Goal: Task Accomplishment & Management: Manage account settings

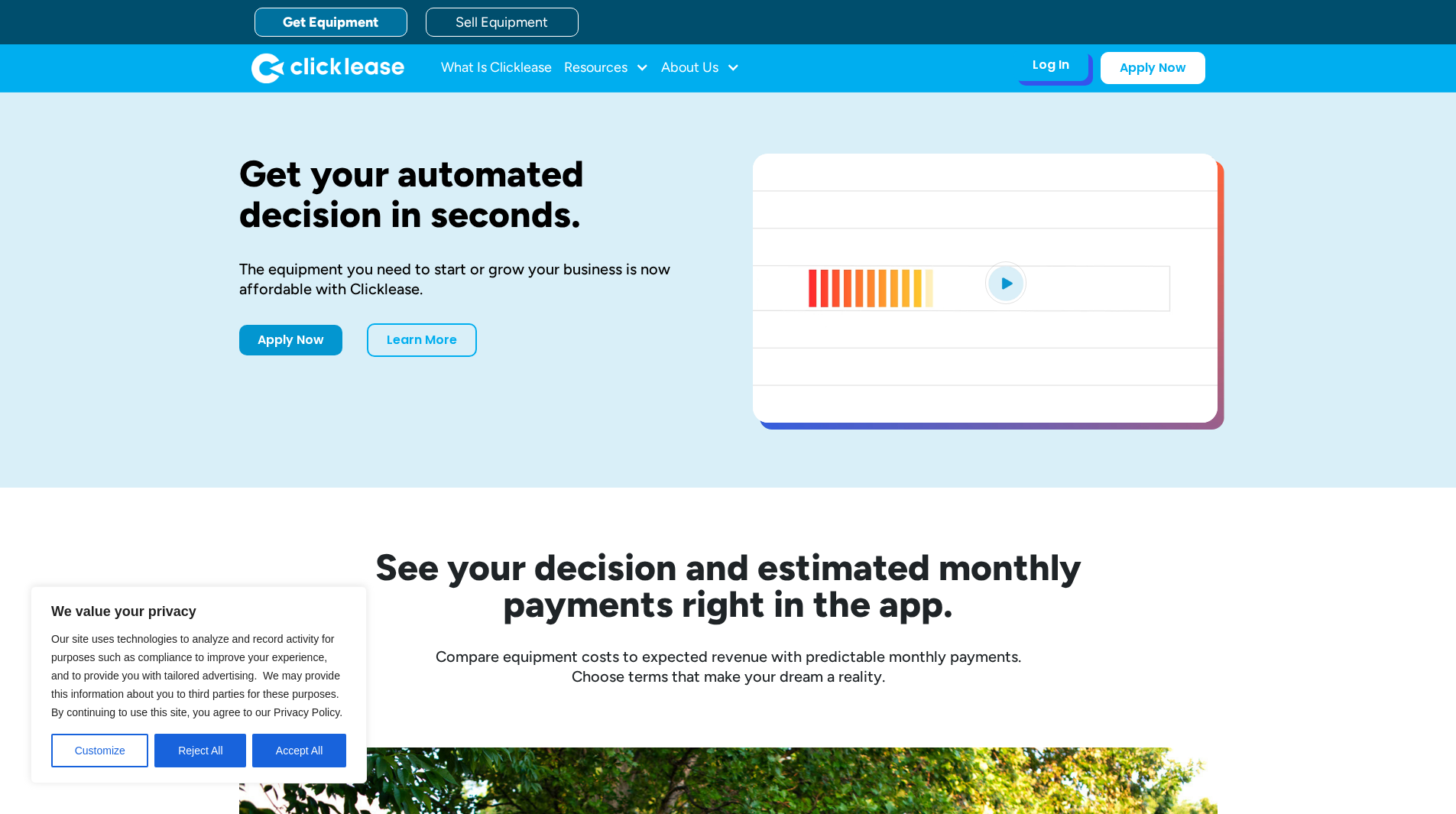
click at [1030, 61] on div "Log In Account login I use Clicklease to get my equipment Partner Portal I offe…" at bounding box center [1050, 64] width 75 height 32
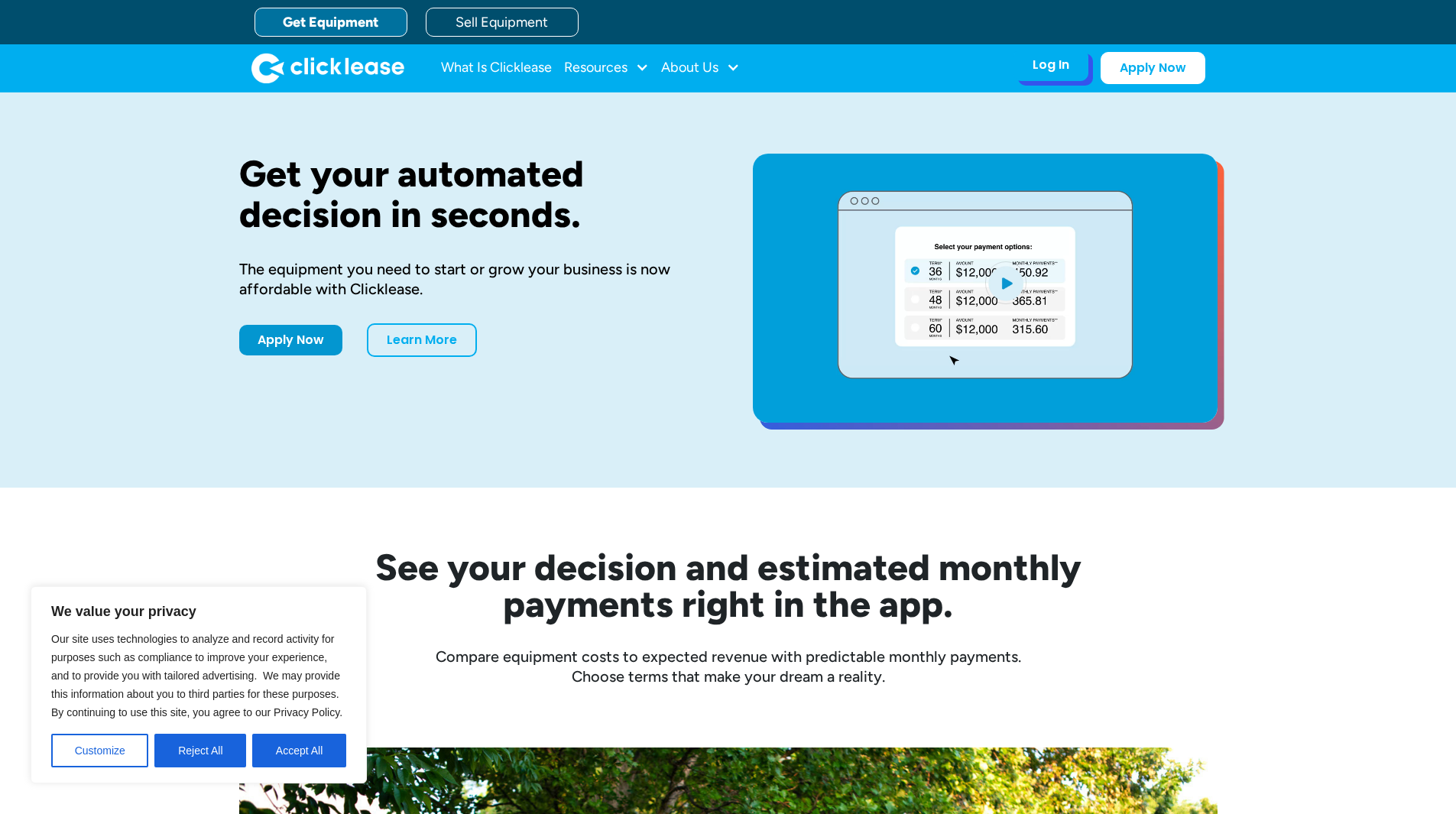
click at [1059, 65] on div "Log In" at bounding box center [1050, 64] width 36 height 15
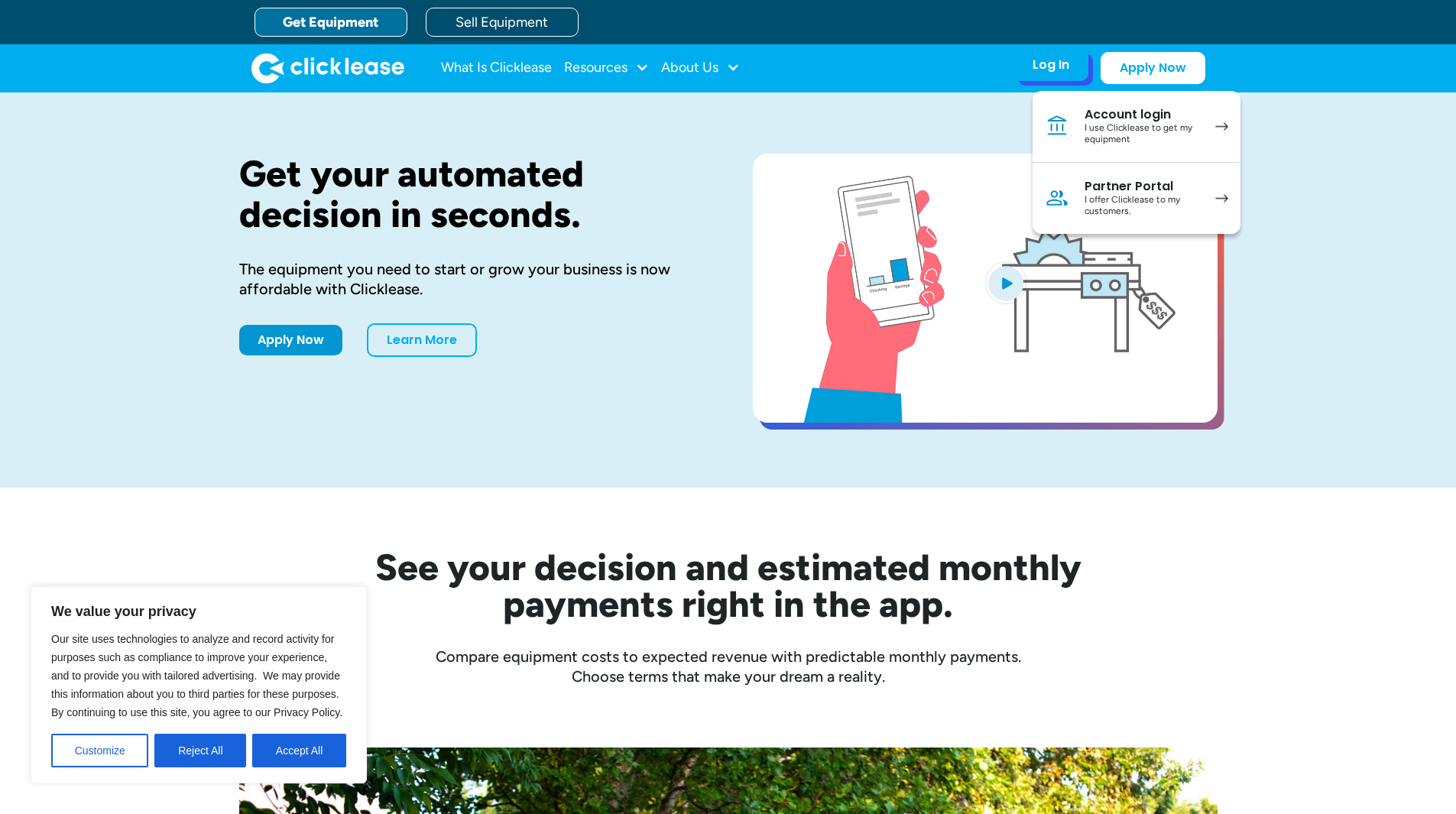
click at [1103, 120] on div "Account login" at bounding box center [1141, 114] width 115 height 15
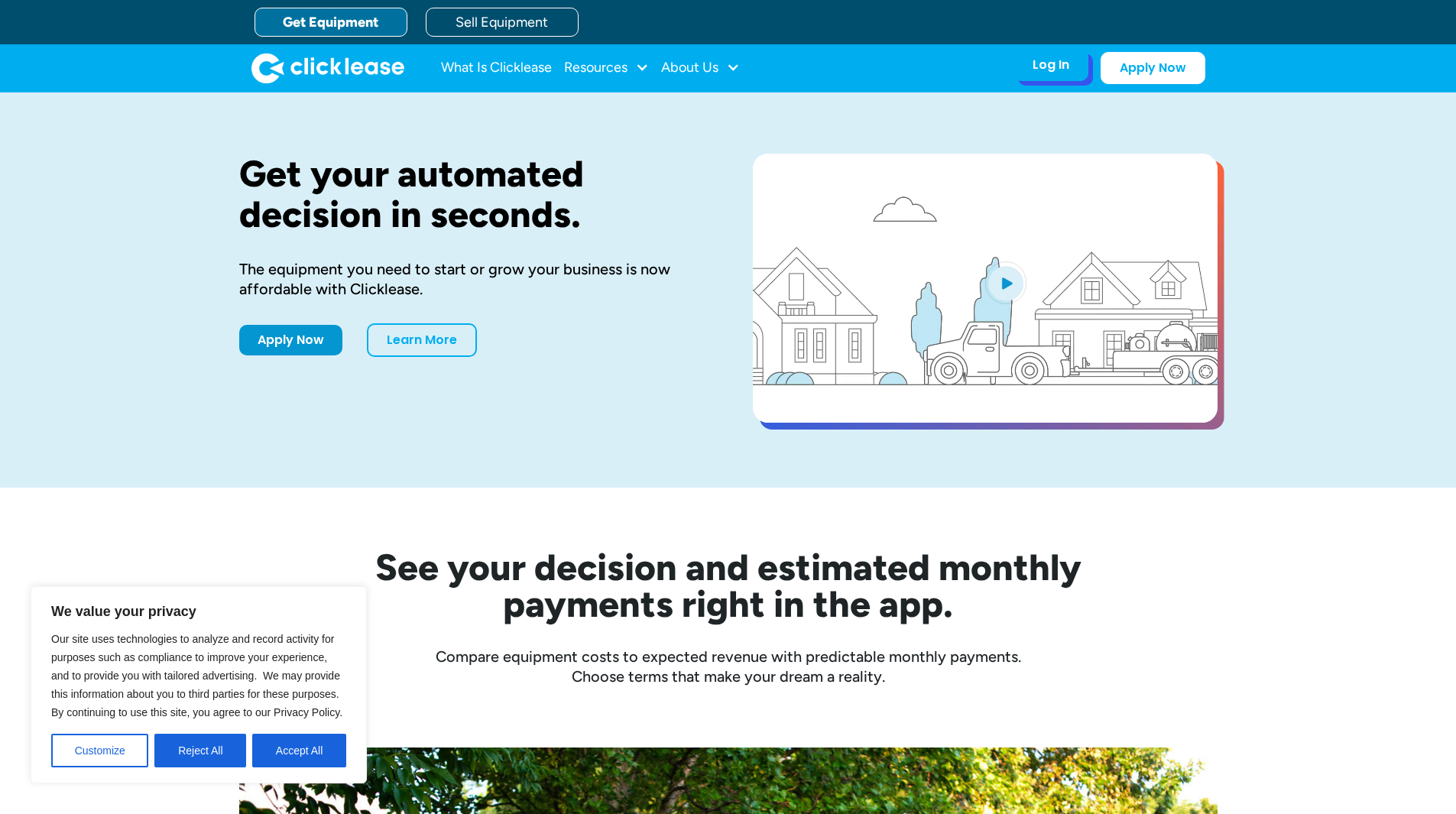
click at [1019, 69] on div "Log In Account login I use Clicklease to get my equipment Partner Portal I offe…" at bounding box center [1050, 64] width 75 height 32
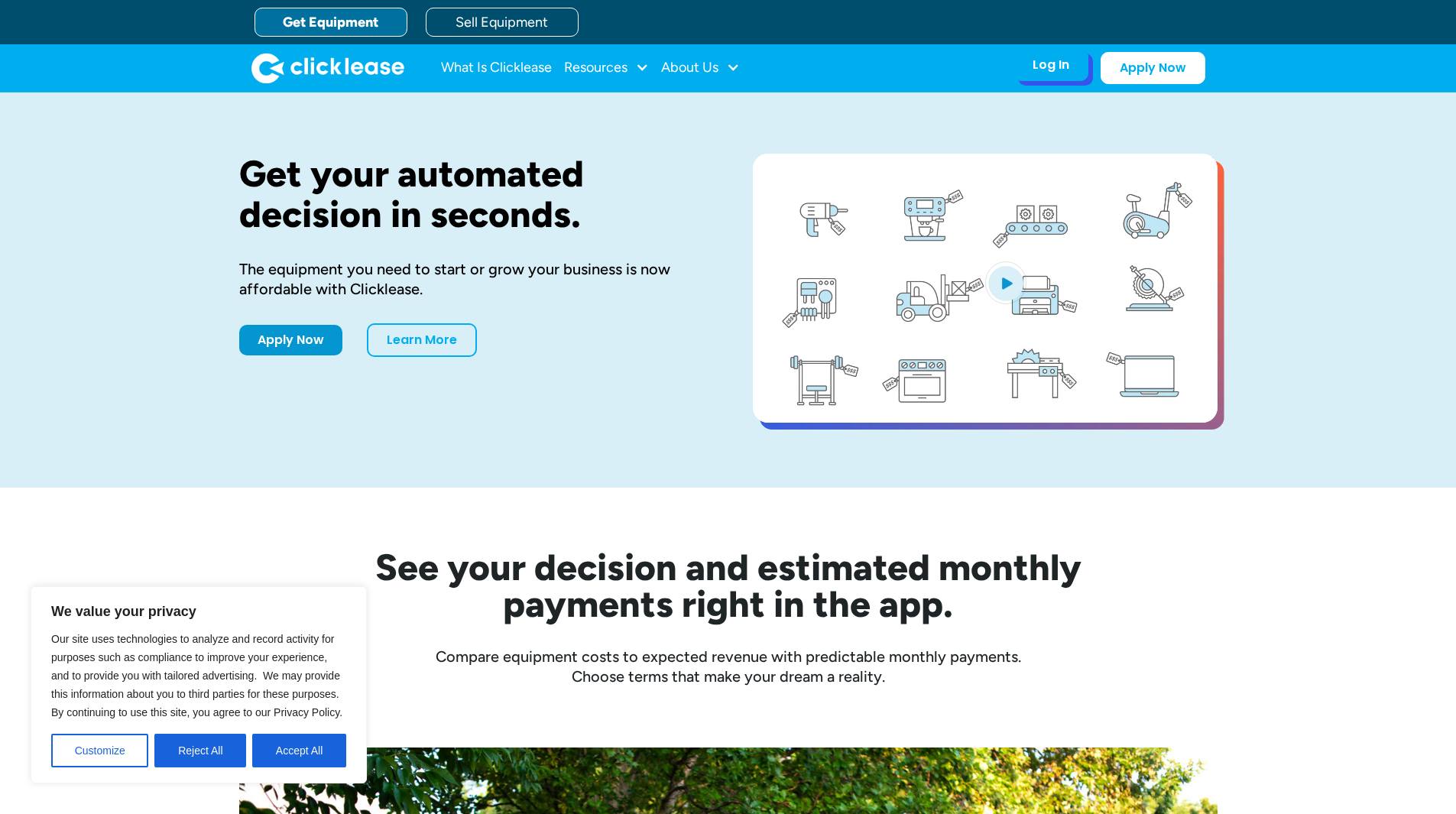
click at [1021, 59] on div "Log In Account login I use Clicklease to get my equipment Partner Portal I offe…" at bounding box center [1050, 64] width 75 height 32
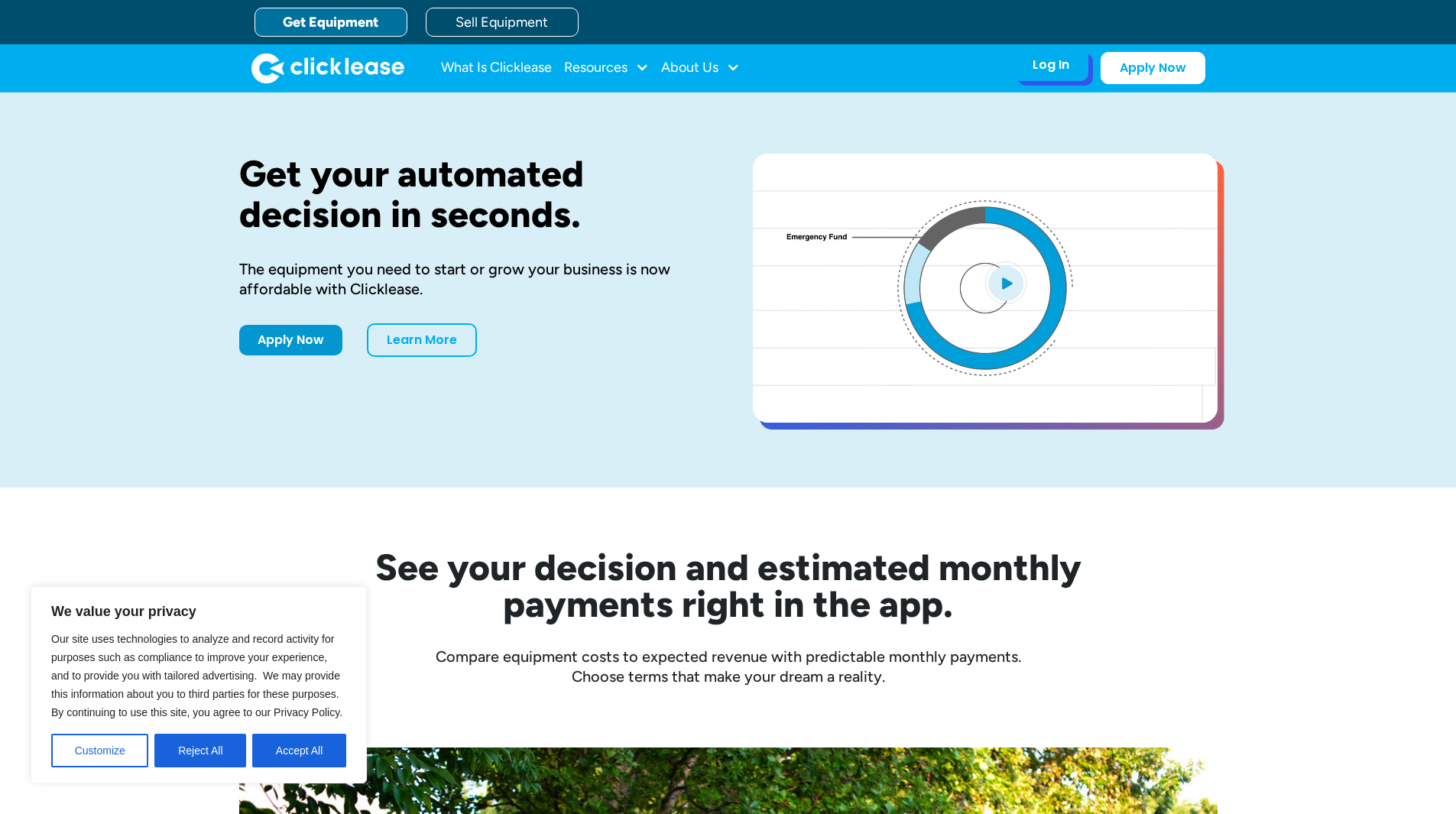
click at [1045, 61] on div "Log In" at bounding box center [1050, 64] width 36 height 15
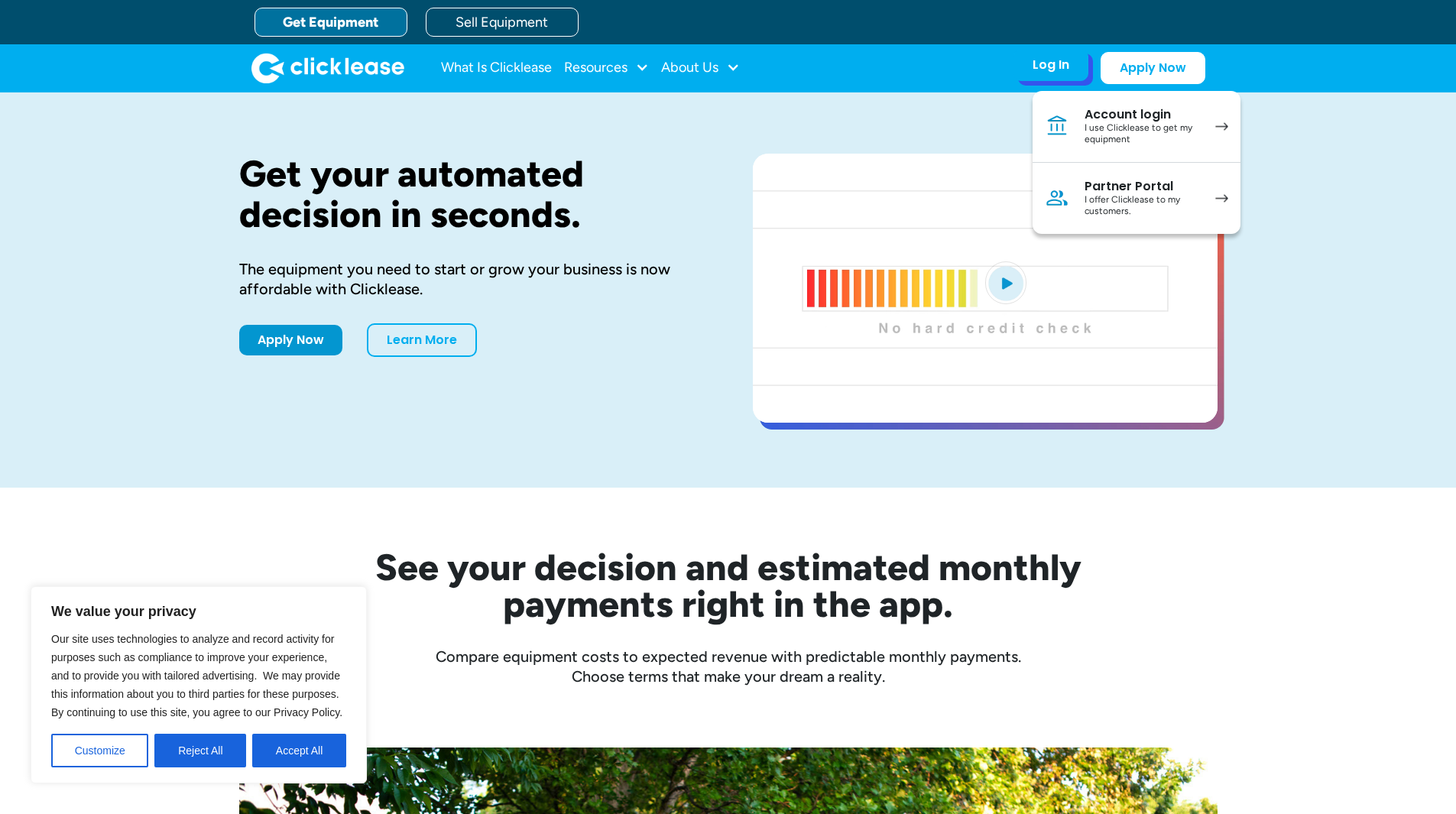
click at [1145, 133] on div "I use Clicklease to get my equipment" at bounding box center [1141, 134] width 115 height 24
